Goal: Task Accomplishment & Management: Complete application form

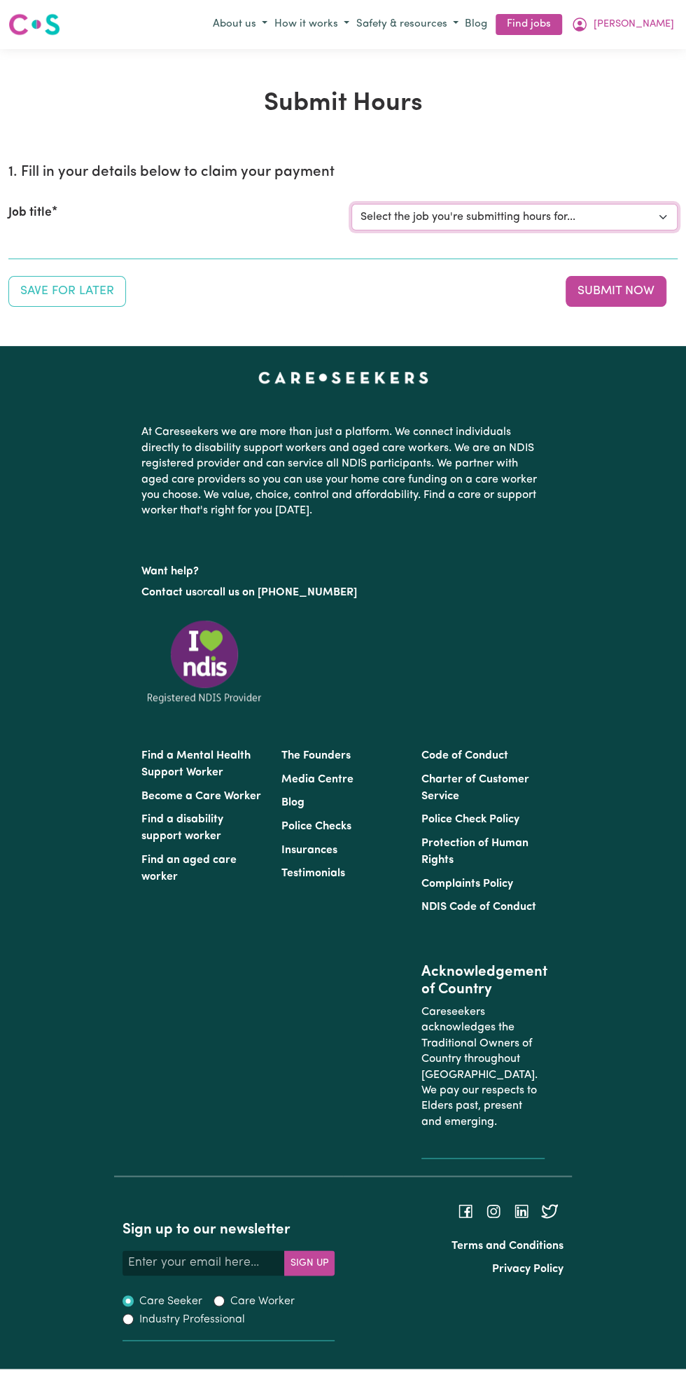
click at [490, 209] on select "Select the job you're submitting hours for... [Vartouhie ([PERSON_NAME]) [PERSO…" at bounding box center [515, 217] width 326 height 27
click at [625, 290] on button "Submit Now" at bounding box center [616, 291] width 101 height 31
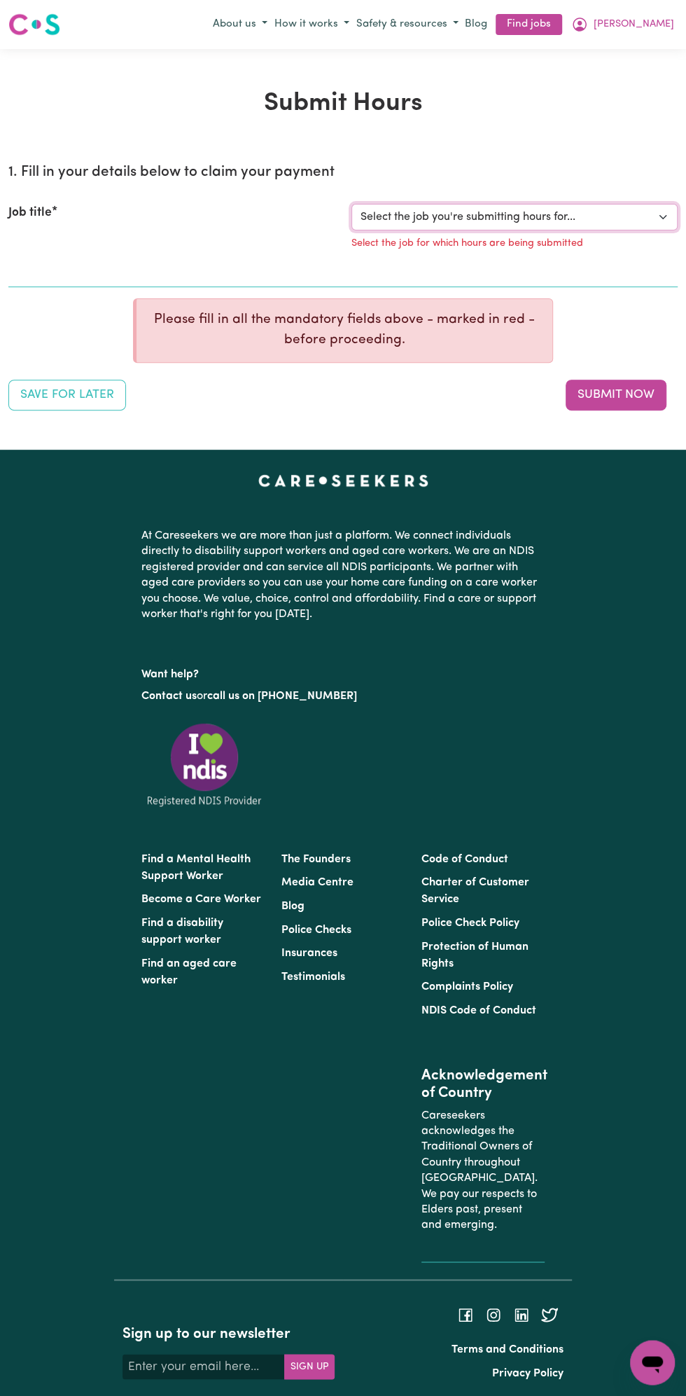
click at [665, 209] on select "Select the job you're submitting hours for... [Vartouhie ([PERSON_NAME]) [PERSO…" at bounding box center [515, 217] width 326 height 27
select select "13810"
click at [352, 204] on select "Select the job you're submitting hours for... [Vartouhie ([PERSON_NAME]) [PERSO…" at bounding box center [515, 217] width 326 height 27
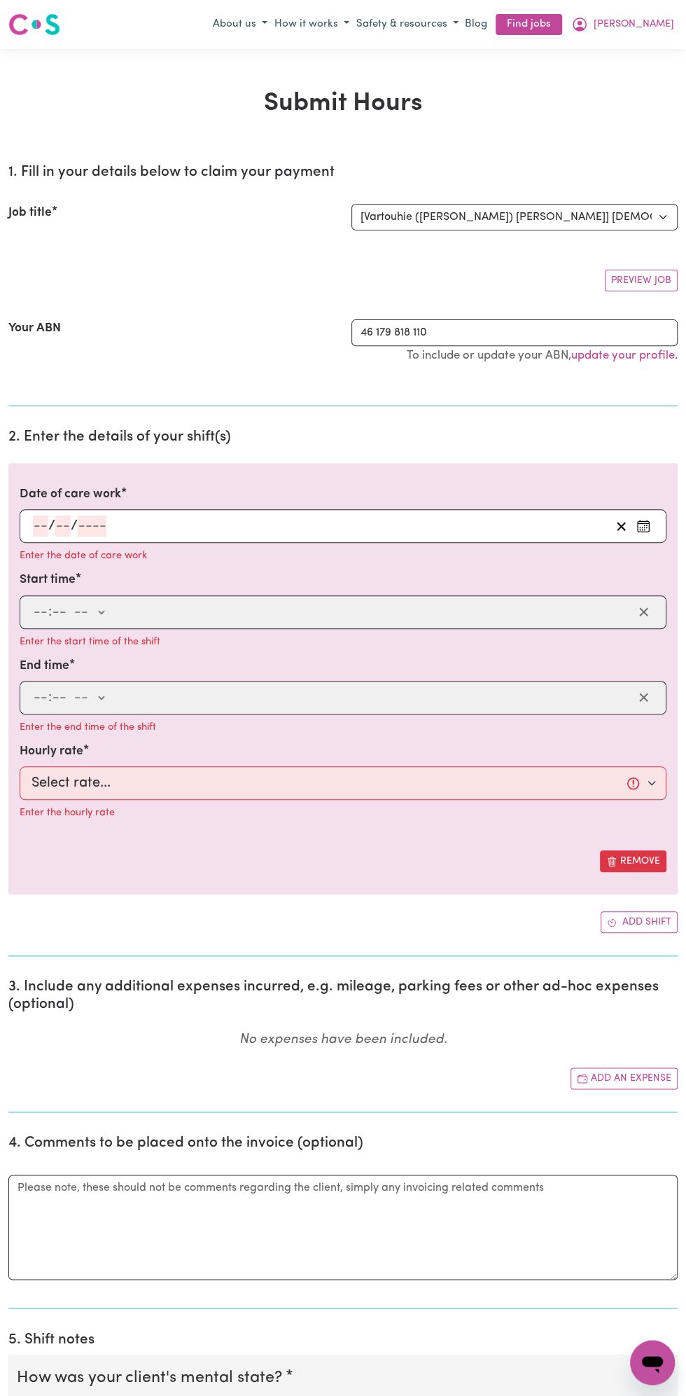
click at [90, 523] on input "number" at bounding box center [92, 526] width 29 height 21
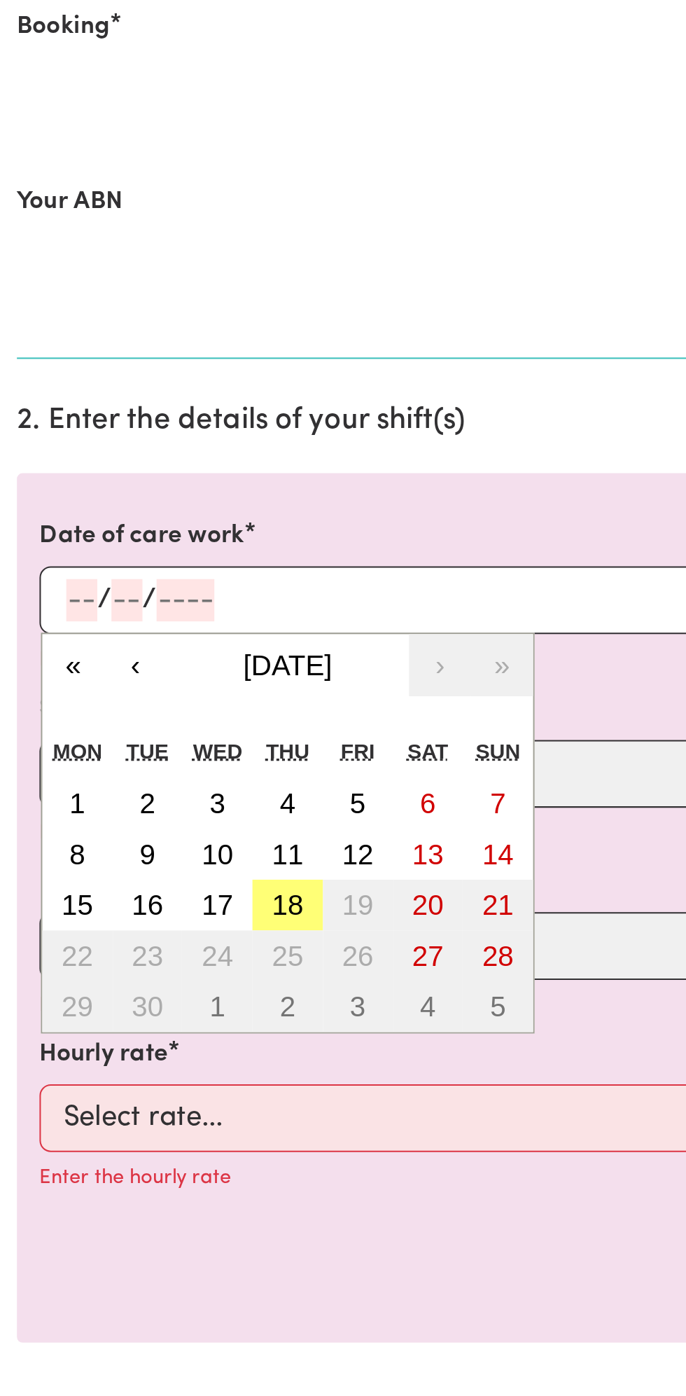
scroll to position [85, 0]
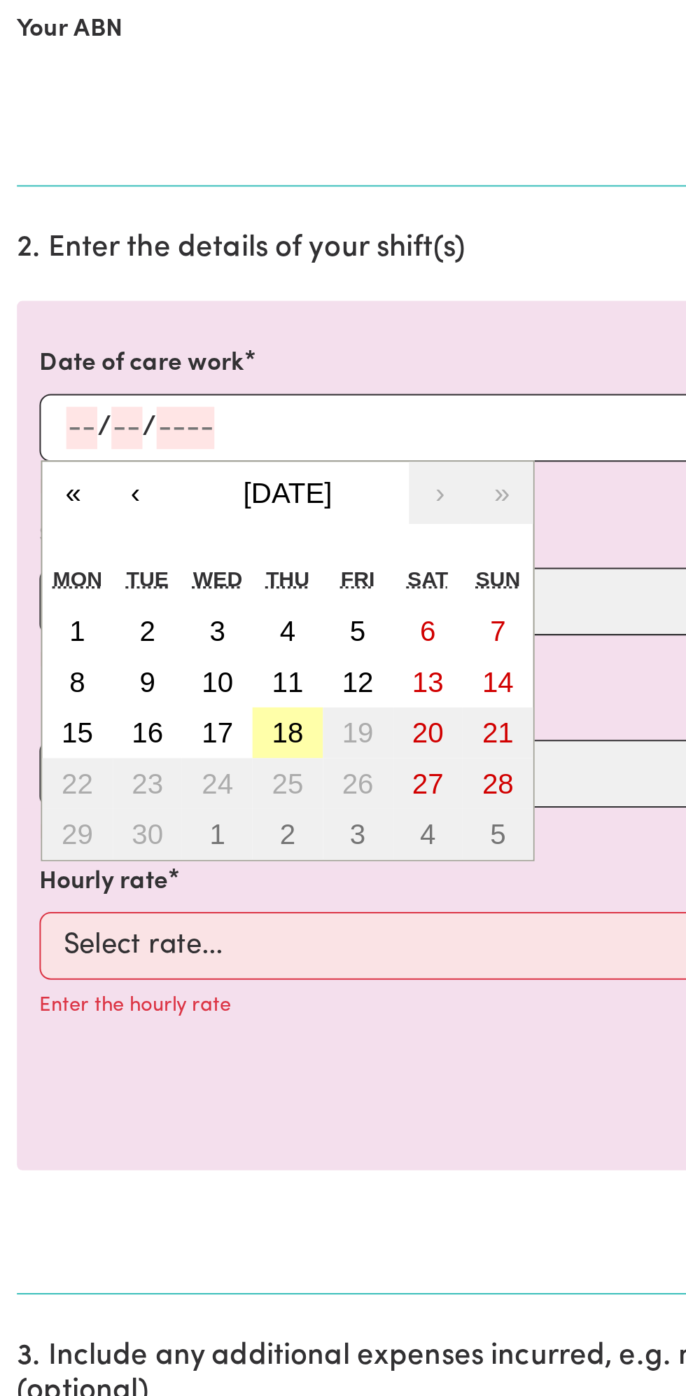
click at [151, 678] on button "18" at bounding box center [142, 678] width 35 height 25
type input "[DATE]"
type input "18"
type input "9"
type input "2025"
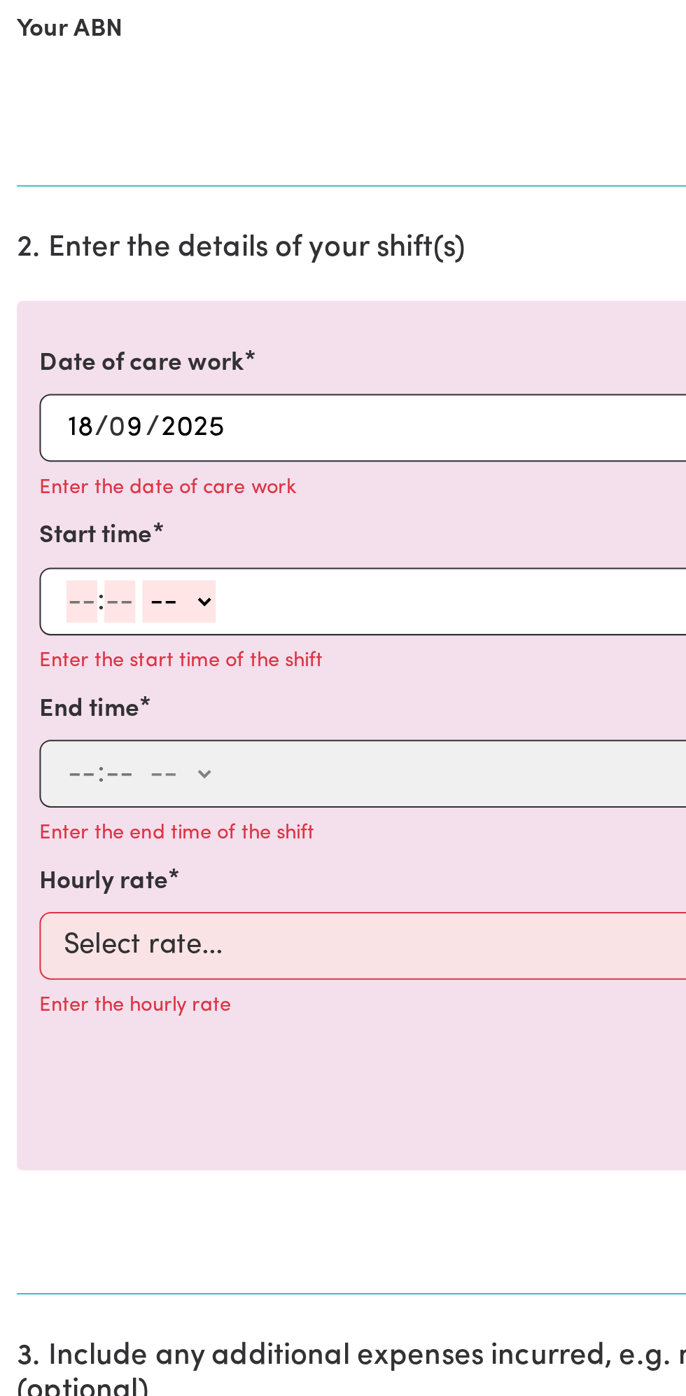
click at [43, 612] on input "number" at bounding box center [40, 613] width 15 height 21
type input "8"
type input "0"
click at [104, 607] on select "-- am pm" at bounding box center [87, 613] width 36 height 21
select select "am"
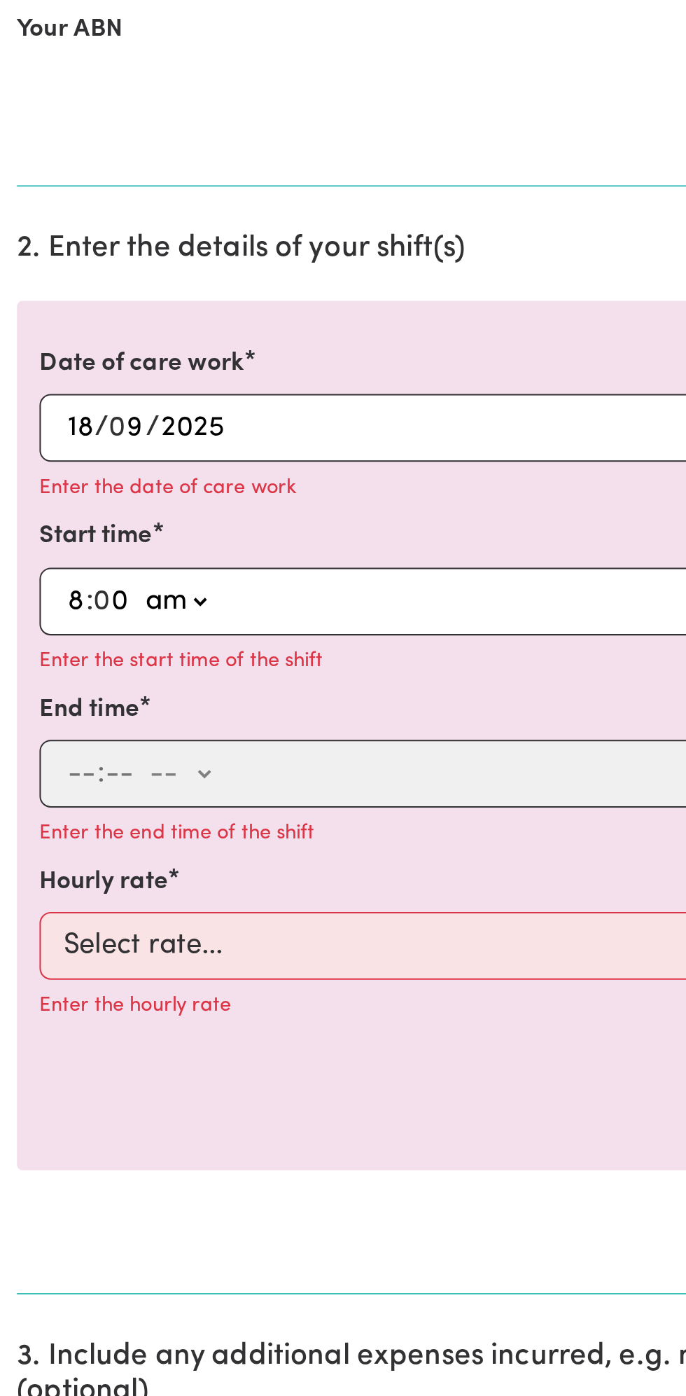
click at [69, 603] on select "-- am pm" at bounding box center [87, 613] width 36 height 21
type input "08:00"
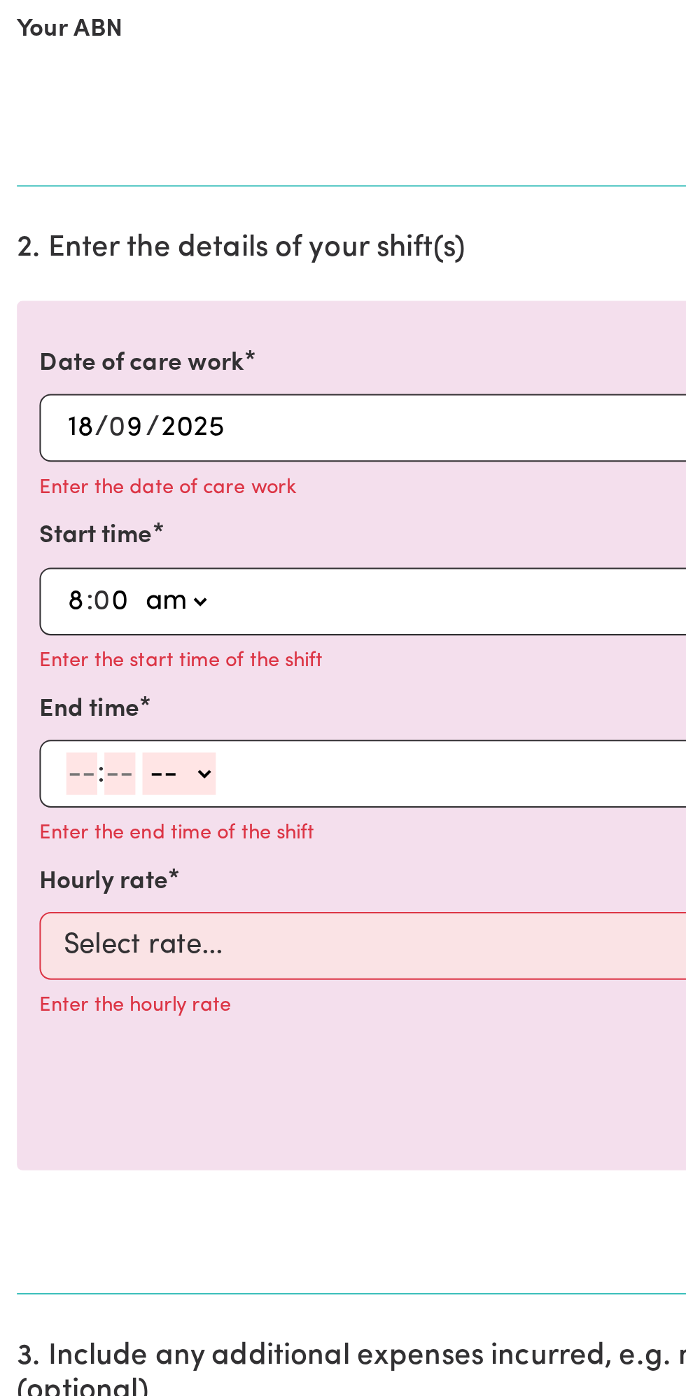
click at [36, 698] on input "number" at bounding box center [40, 699] width 15 height 21
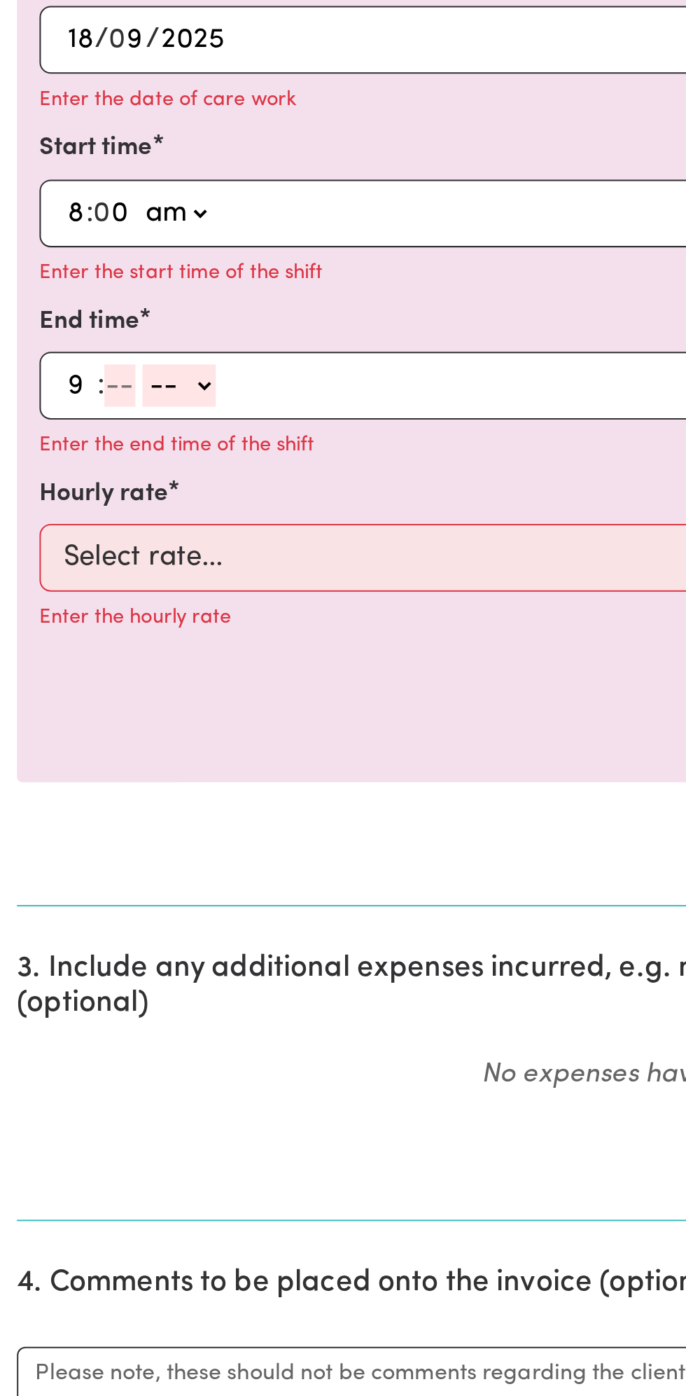
type input "9"
type input "0"
click at [101, 697] on select "-- am pm" at bounding box center [87, 699] width 36 height 21
select select "am"
click at [69, 689] on select "-- am pm" at bounding box center [87, 699] width 36 height 21
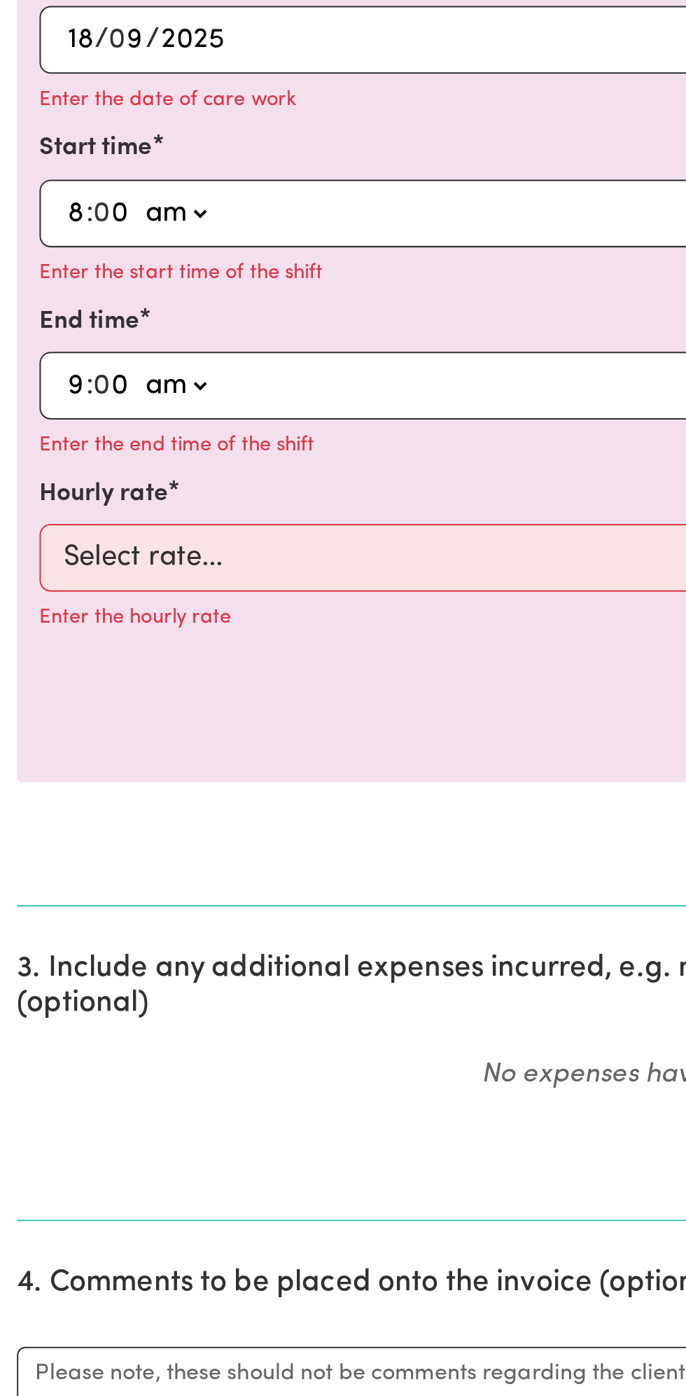
type input "09:00"
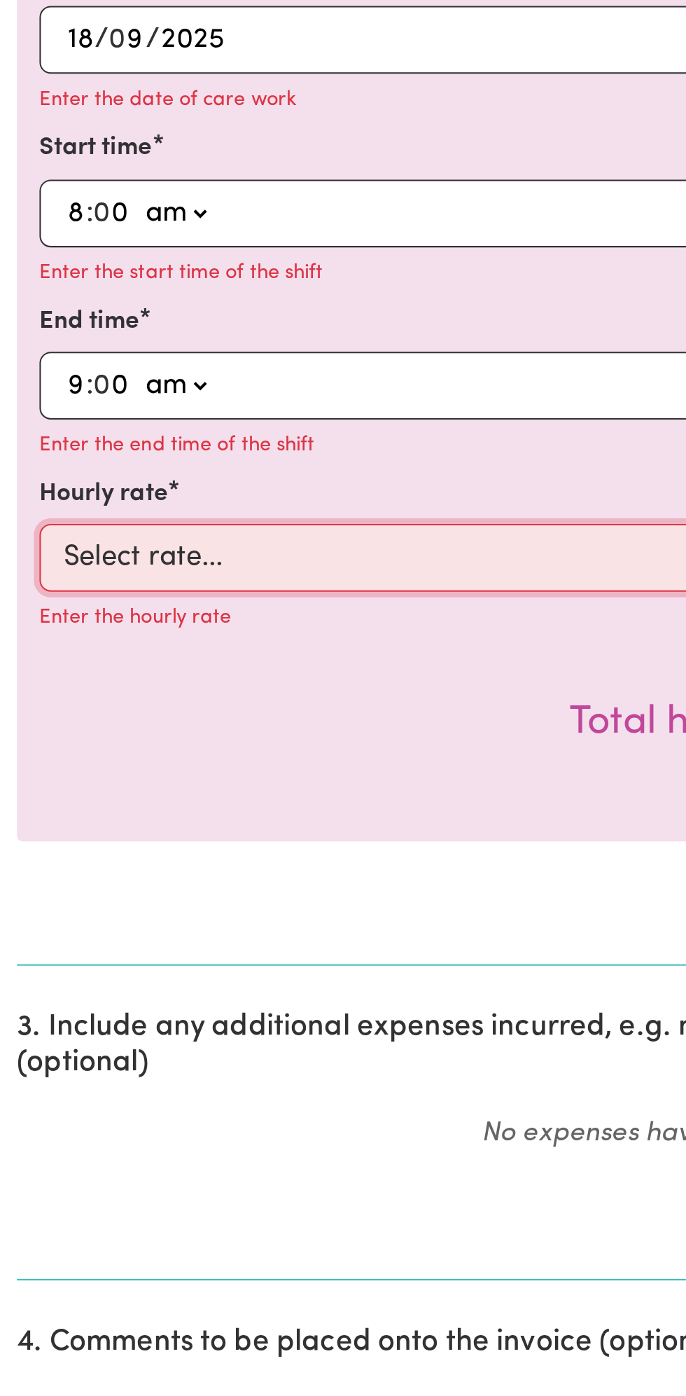
click at [156, 780] on select "Select rate... $49.00 (Weekday) $60.00 ([DATE])" at bounding box center [343, 785] width 647 height 34
select select "49-Weekday"
click at [20, 768] on select "Select rate... $49.00 (Weekday) $60.00 ([DATE])" at bounding box center [343, 785] width 647 height 34
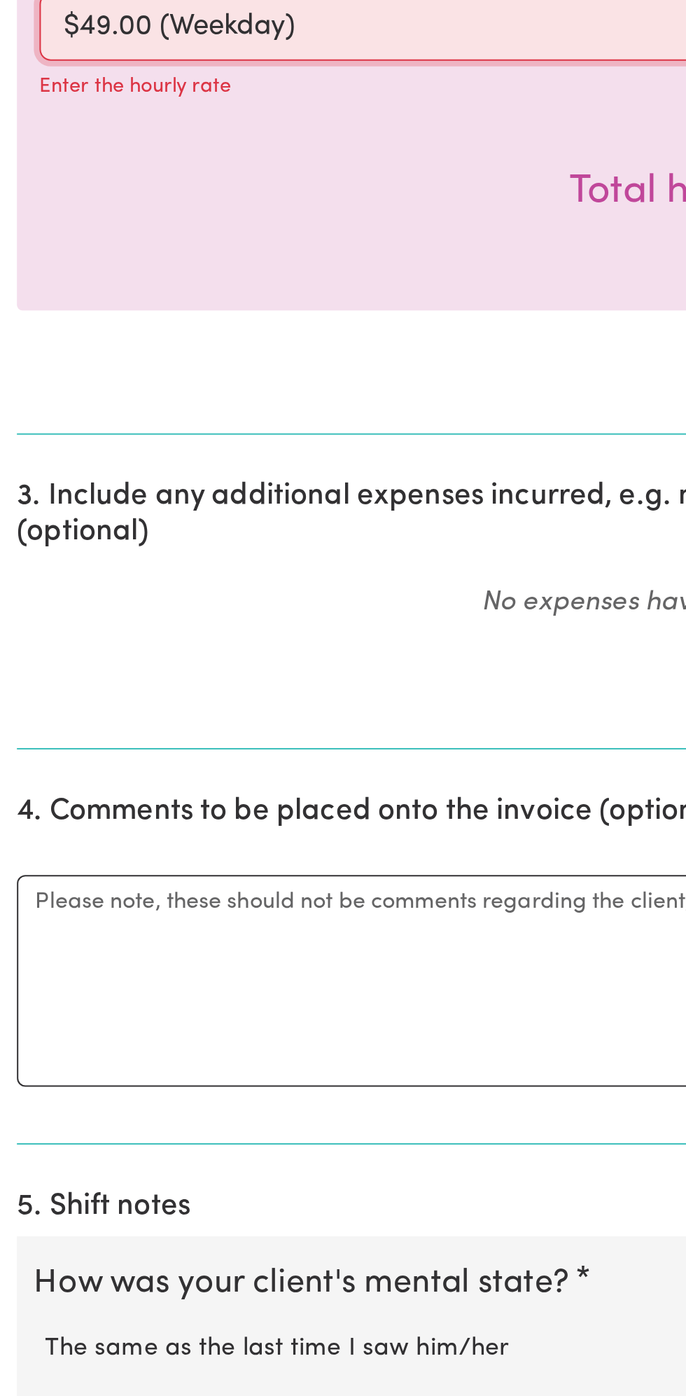
scroll to position [154, 0]
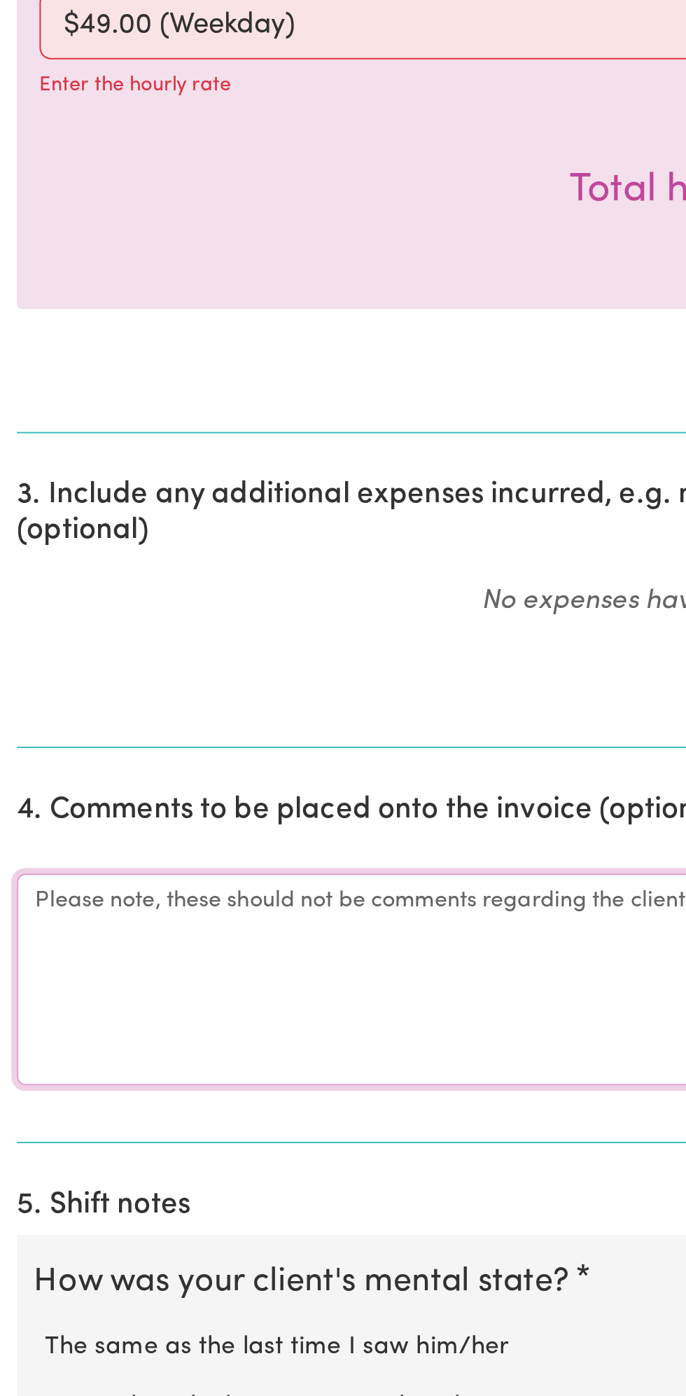
click at [119, 1197] on textarea "Comments" at bounding box center [343, 1189] width 670 height 105
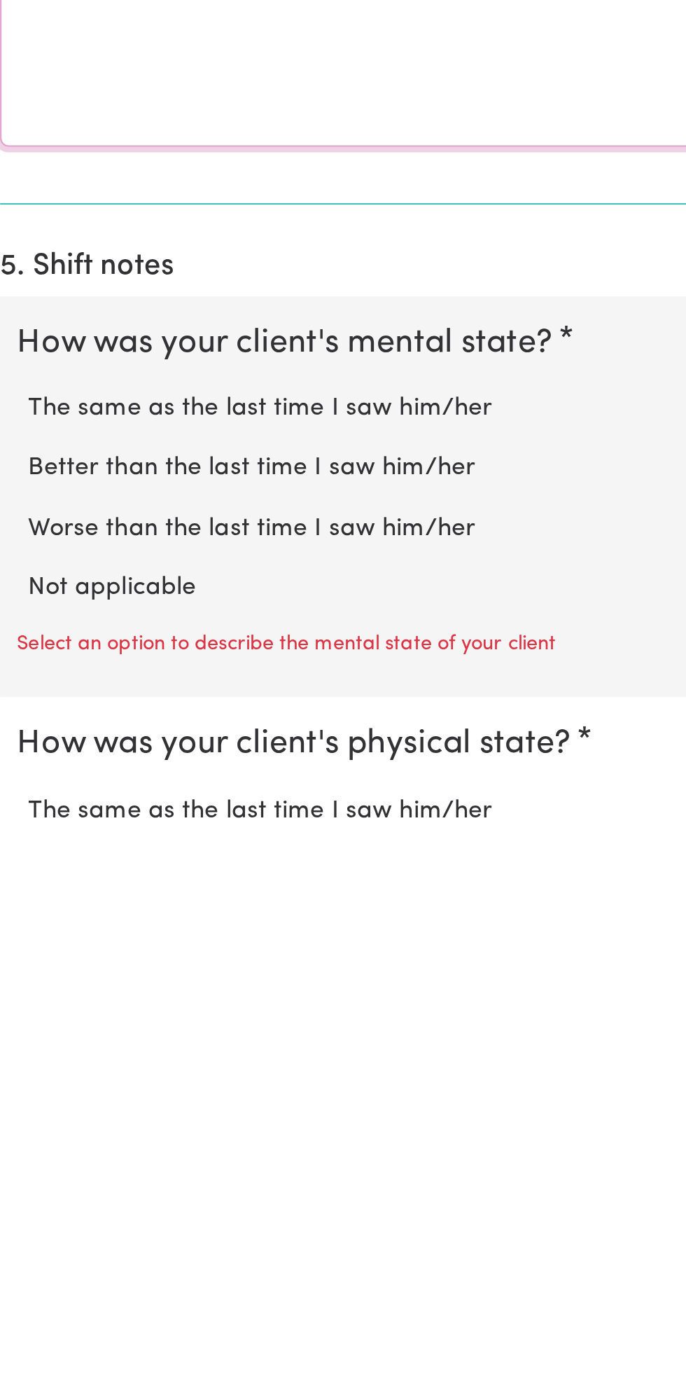
type textarea "All good"
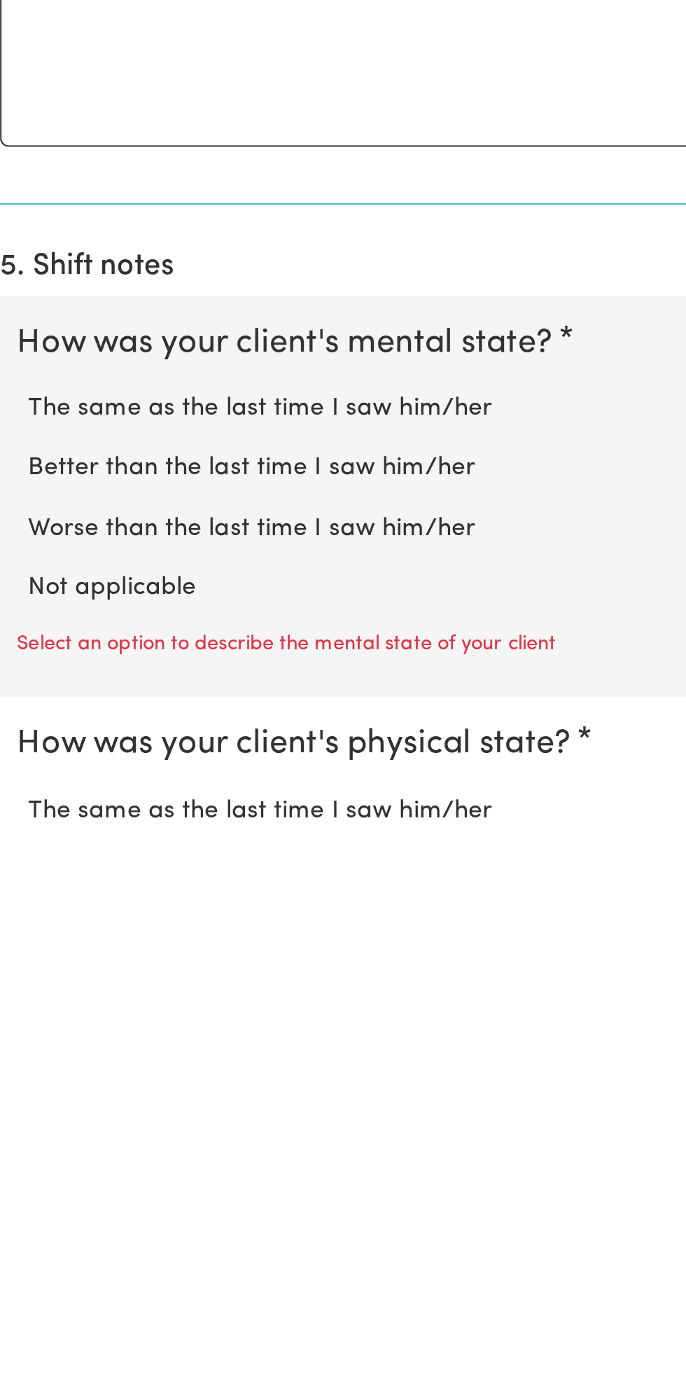
click at [91, 1259] on label "Not applicable" at bounding box center [343, 1268] width 642 height 18
click at [22, 1259] on input "Not applicable" at bounding box center [22, 1258] width 1 height 1
radio input "true"
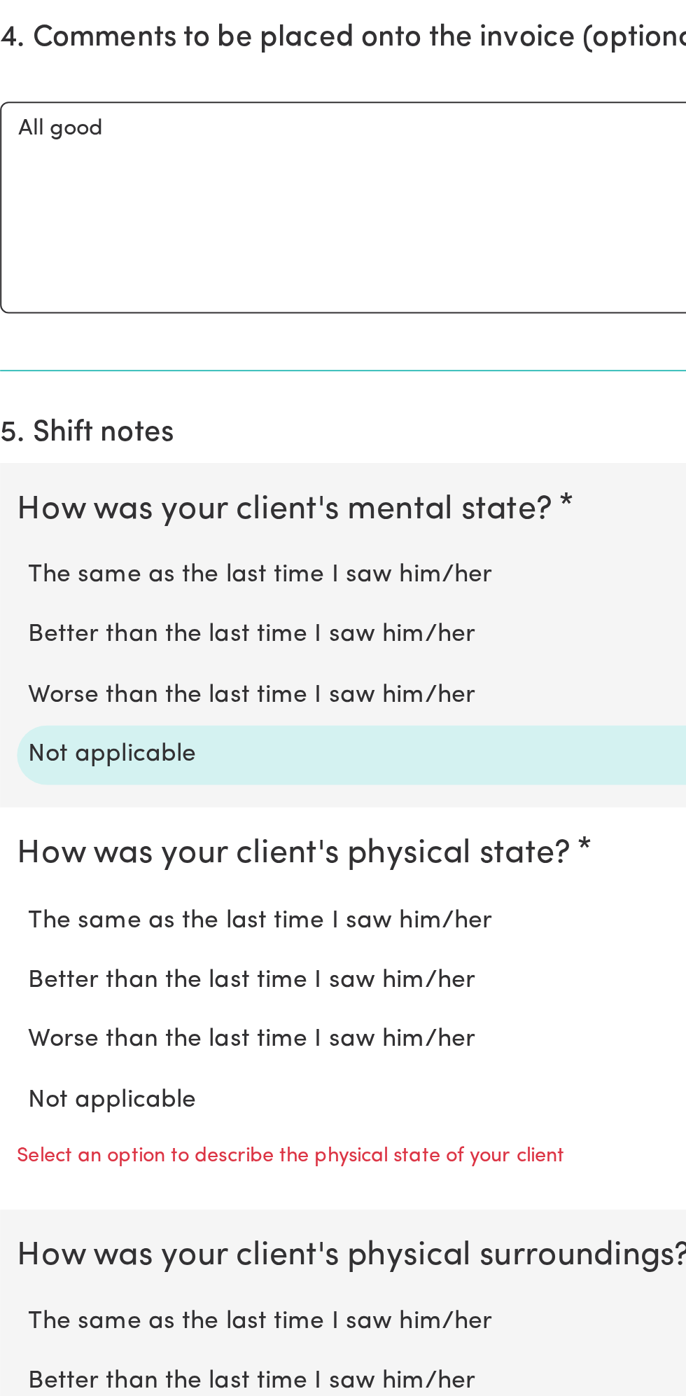
scroll to position [565, 0]
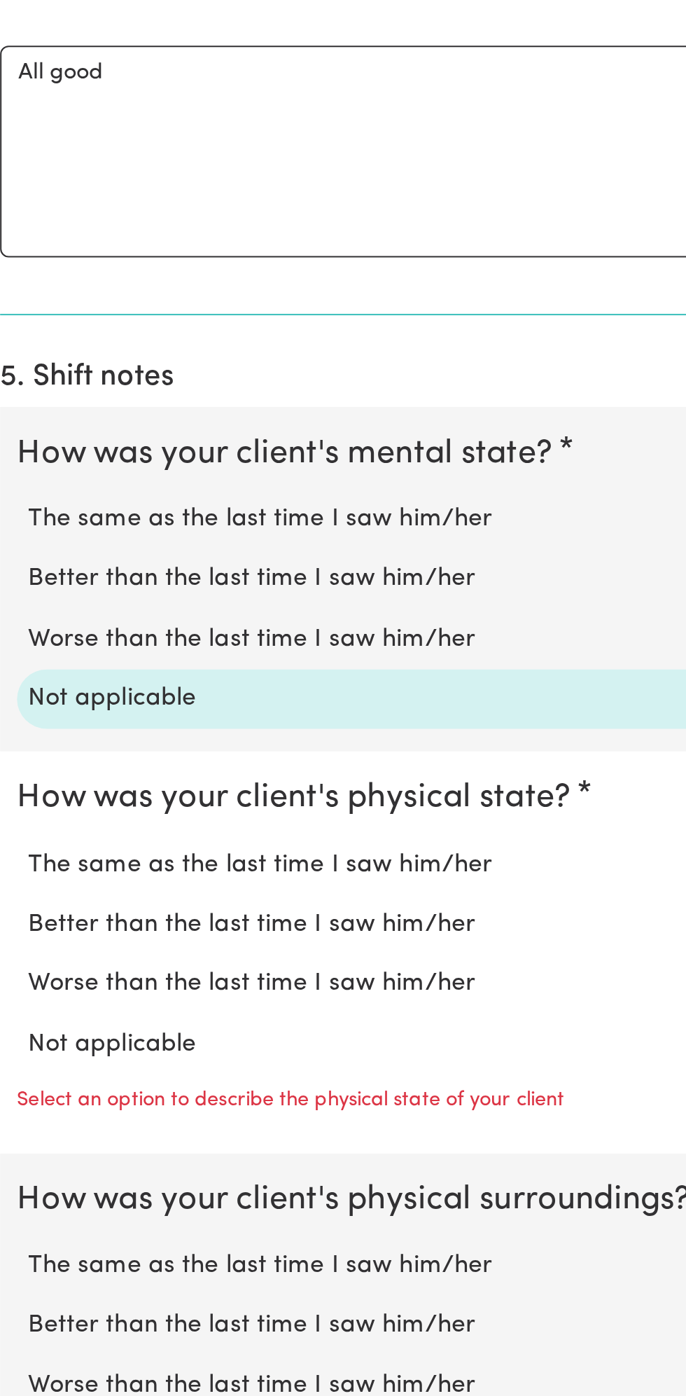
click at [109, 1212] on label "Not applicable" at bounding box center [343, 1221] width 642 height 18
click at [22, 1212] on input "Not applicable" at bounding box center [22, 1212] width 1 height 1
radio input "true"
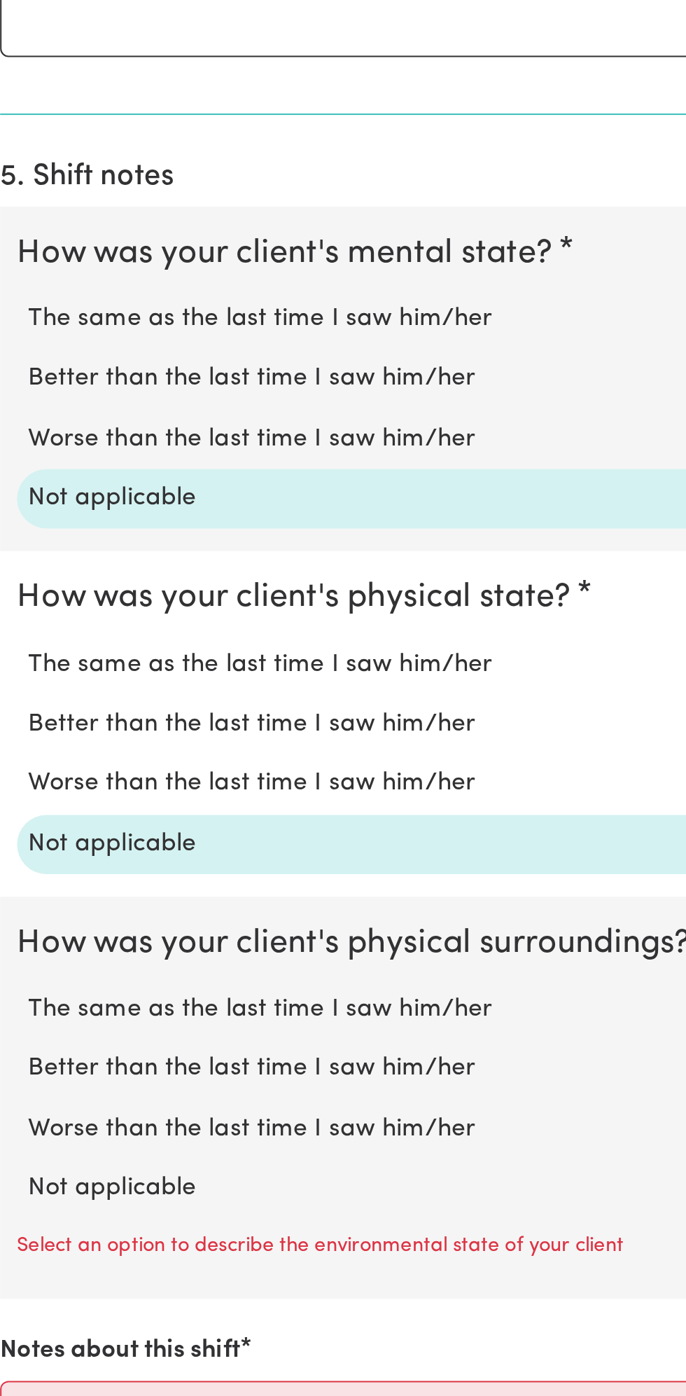
scroll to position [666, 0]
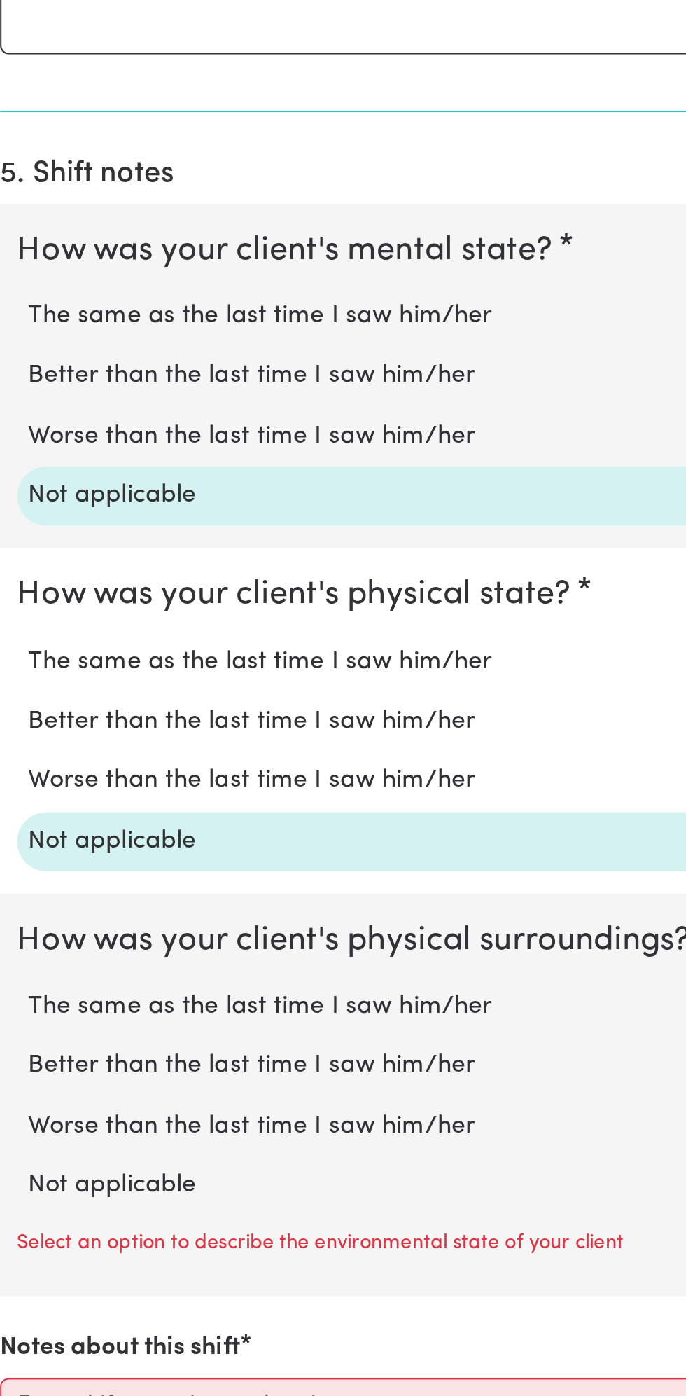
click at [99, 1282] on label "Not applicable" at bounding box center [343, 1291] width 642 height 18
click at [22, 1282] on input "Not applicable" at bounding box center [22, 1282] width 1 height 1
radio input "true"
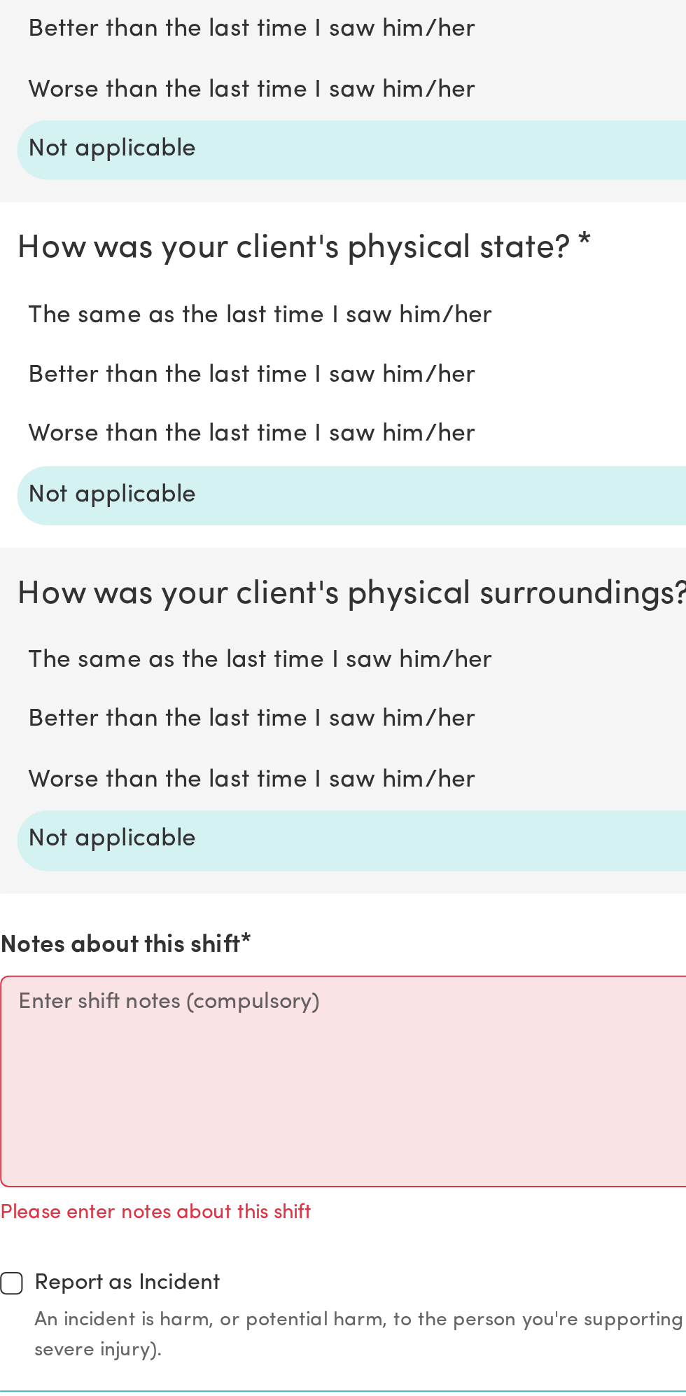
scroll to position [849, 0]
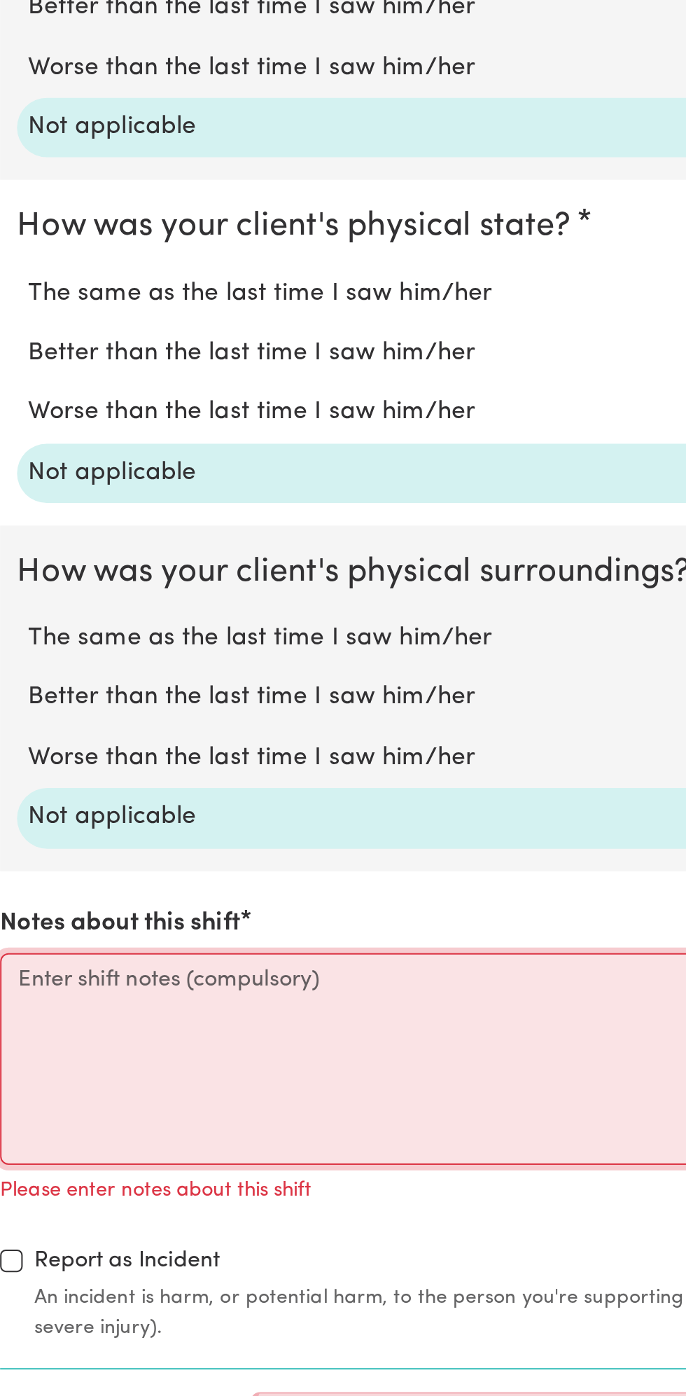
click at [79, 1228] on textarea "Notes about this shift" at bounding box center [343, 1228] width 670 height 105
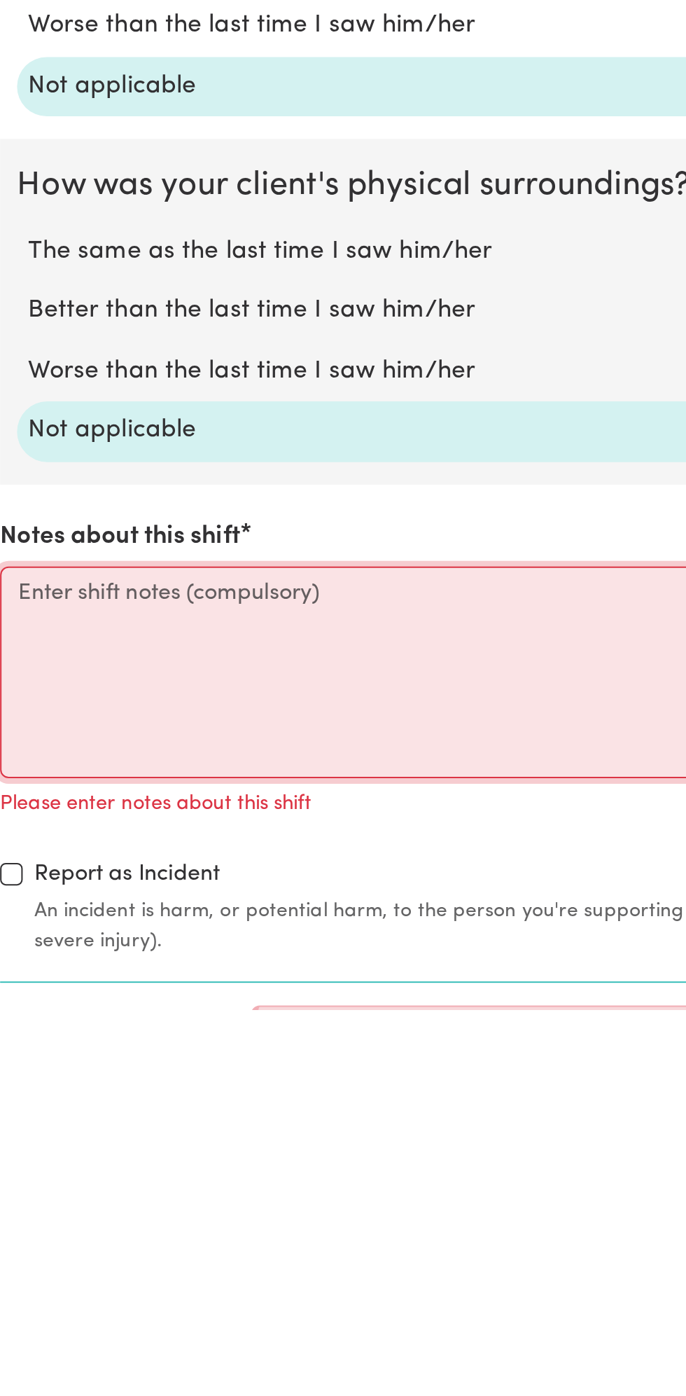
scroll to position [883, 0]
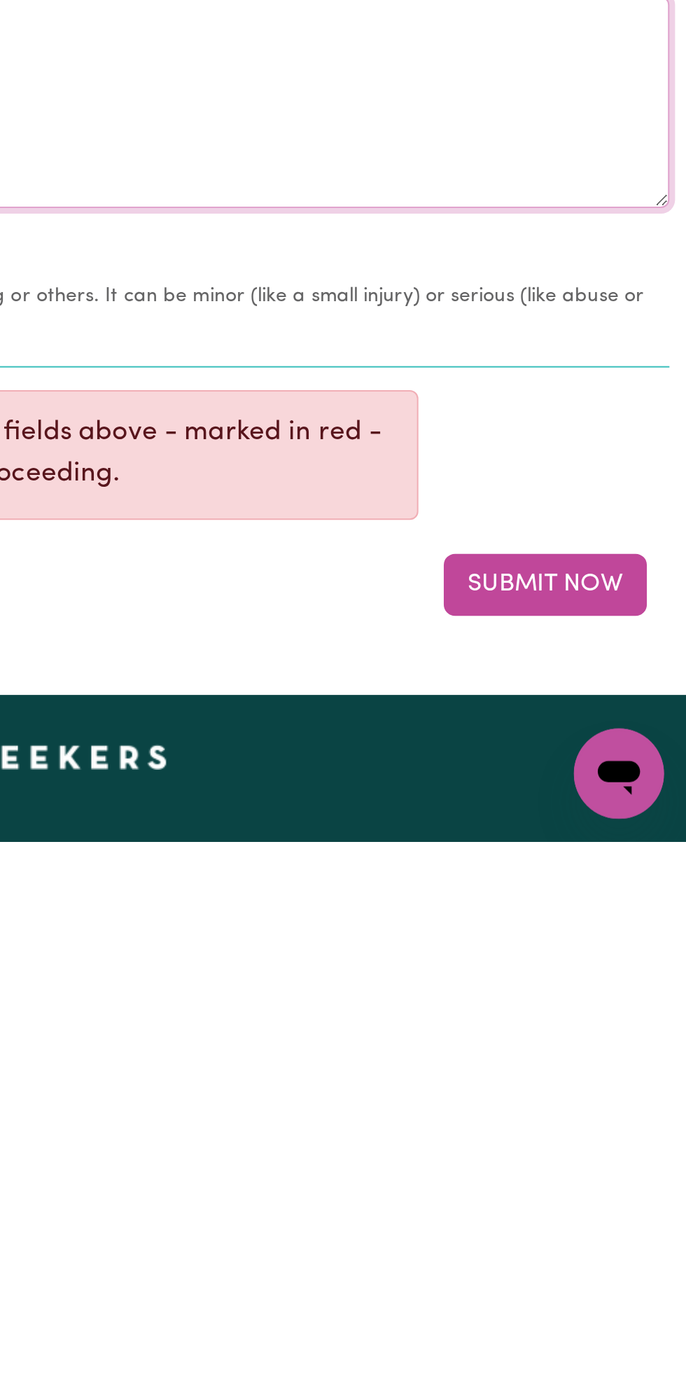
type textarea "Nothing changes all good"
click at [629, 1261] on button "Submit Now" at bounding box center [616, 1268] width 101 height 31
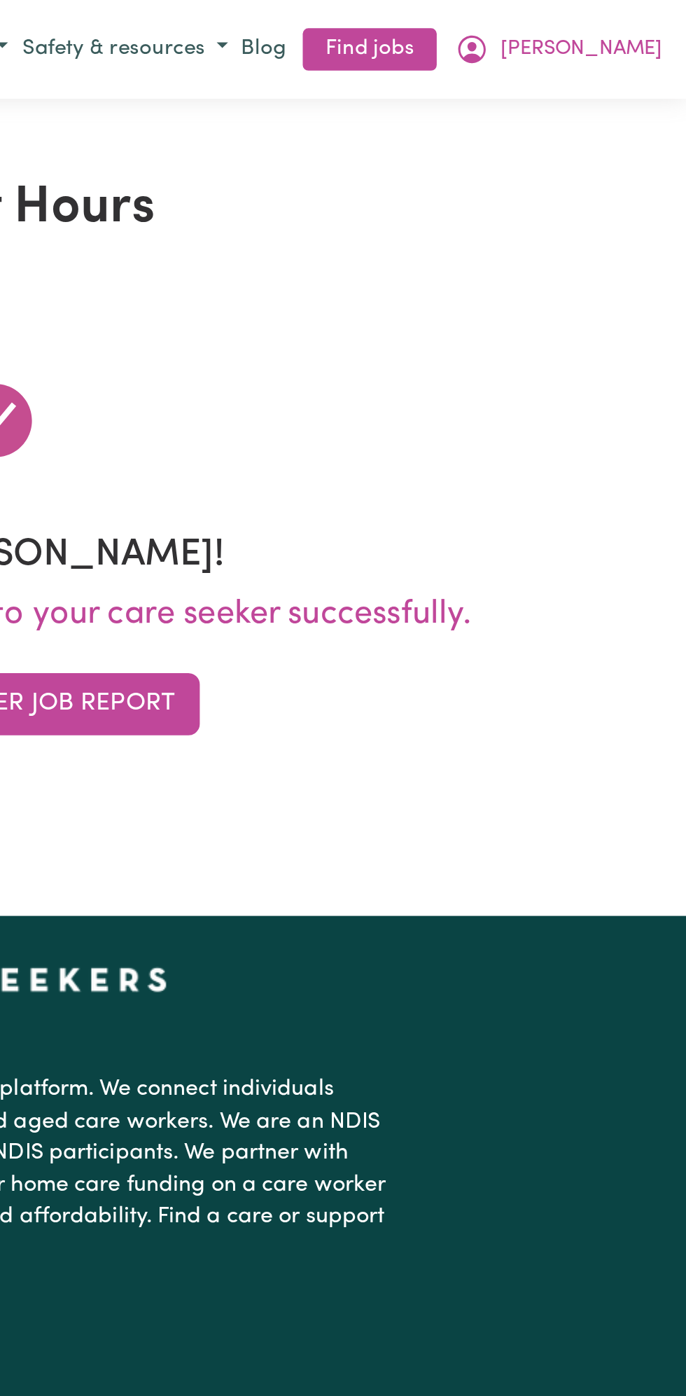
scroll to position [0, 0]
